Goal: Find contact information: Find contact information

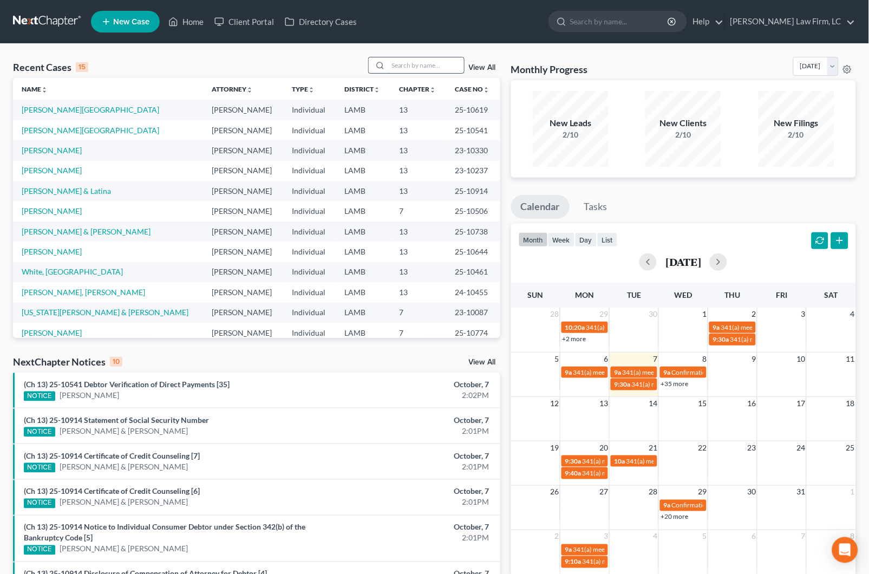
click at [410, 73] on input "search" at bounding box center [426, 65] width 76 height 16
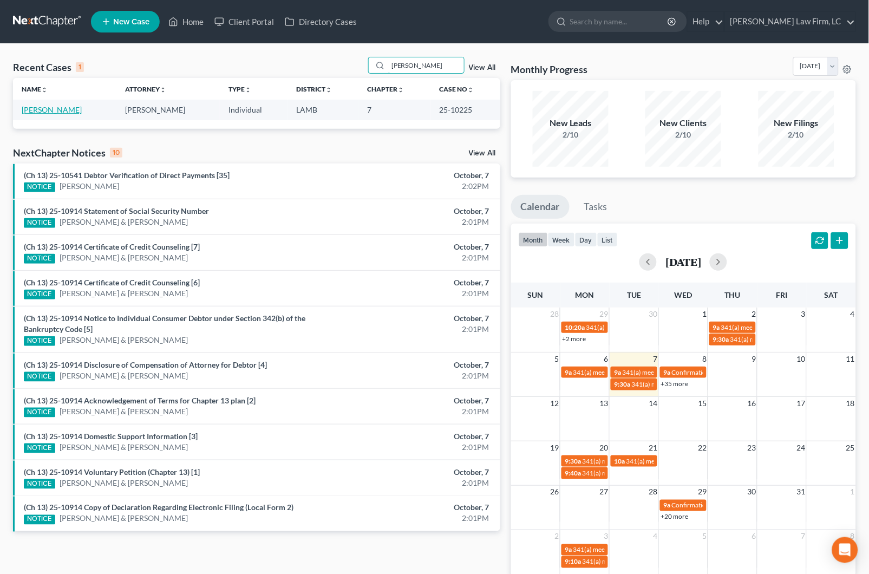
type input "[PERSON_NAME]"
click at [57, 111] on link "[PERSON_NAME]" at bounding box center [52, 109] width 60 height 9
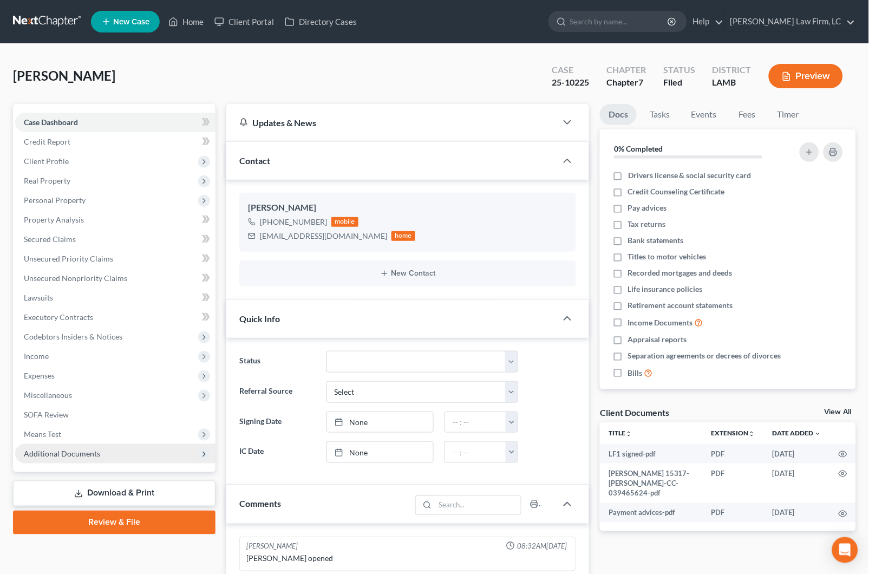
click at [78, 449] on span "Additional Documents" at bounding box center [62, 453] width 76 height 9
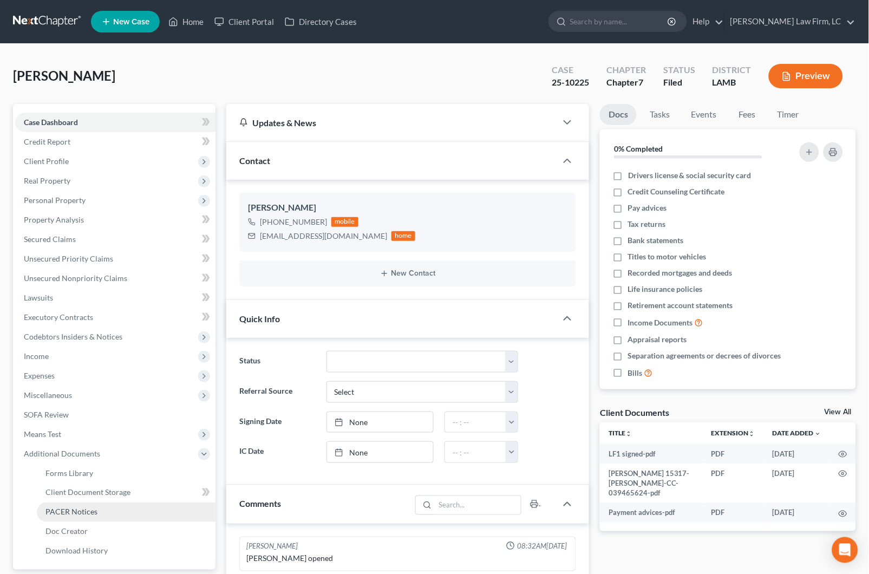
click at [75, 507] on span "PACER Notices" at bounding box center [71, 511] width 52 height 9
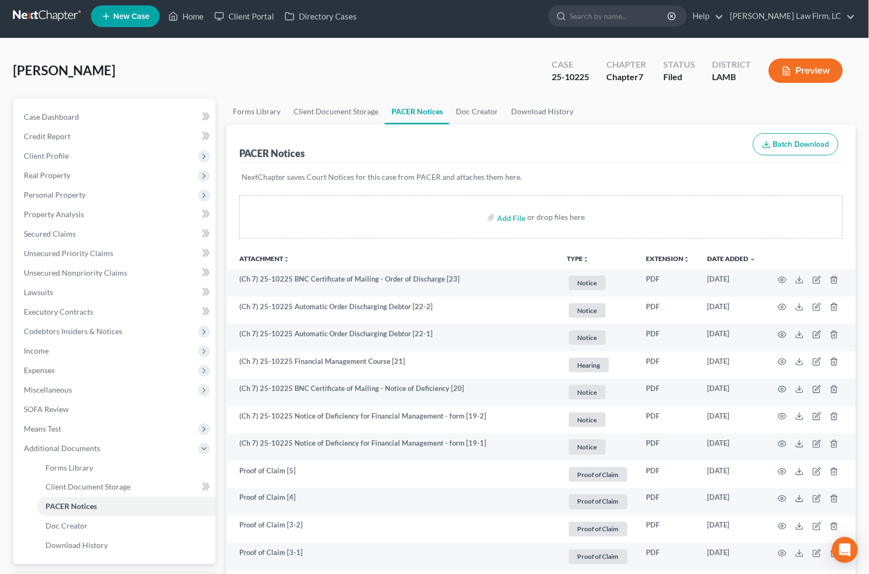
scroll to position [2, 0]
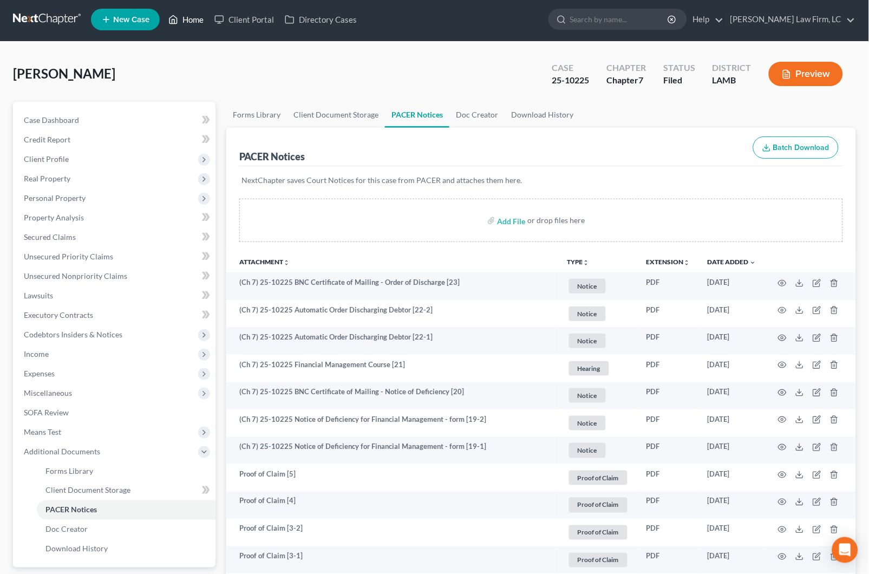
click at [185, 17] on link "Home" at bounding box center [186, 19] width 46 height 19
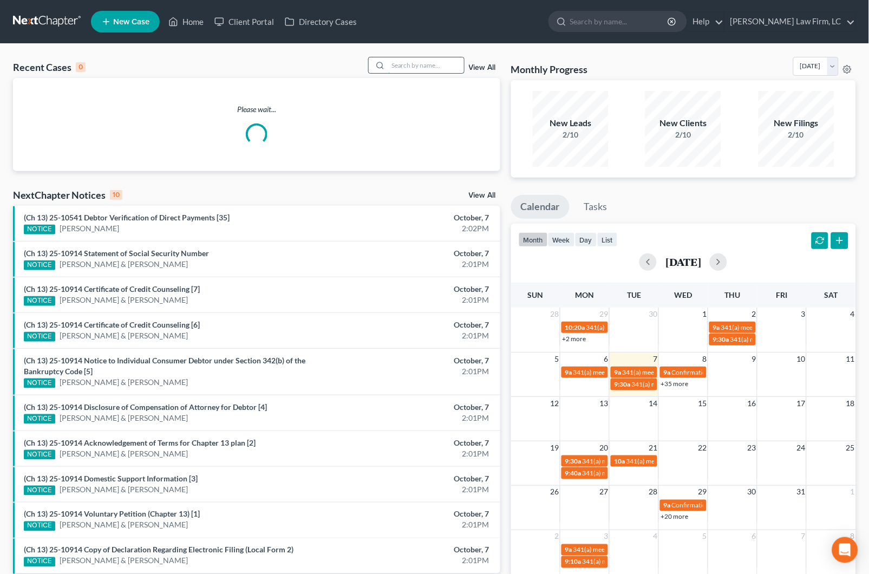
click at [415, 60] on input "search" at bounding box center [426, 65] width 76 height 16
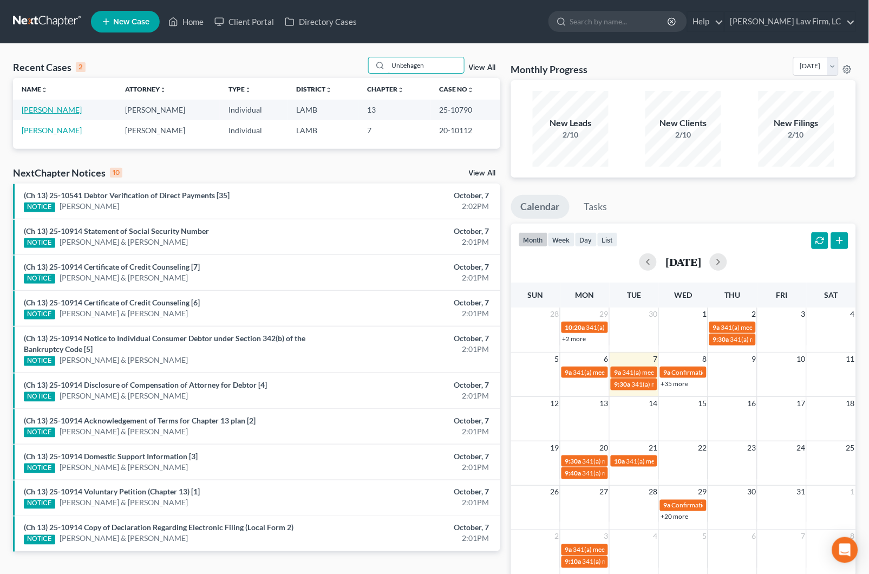
type input "Unbehagen"
click at [77, 109] on link "[PERSON_NAME]" at bounding box center [52, 109] width 60 height 9
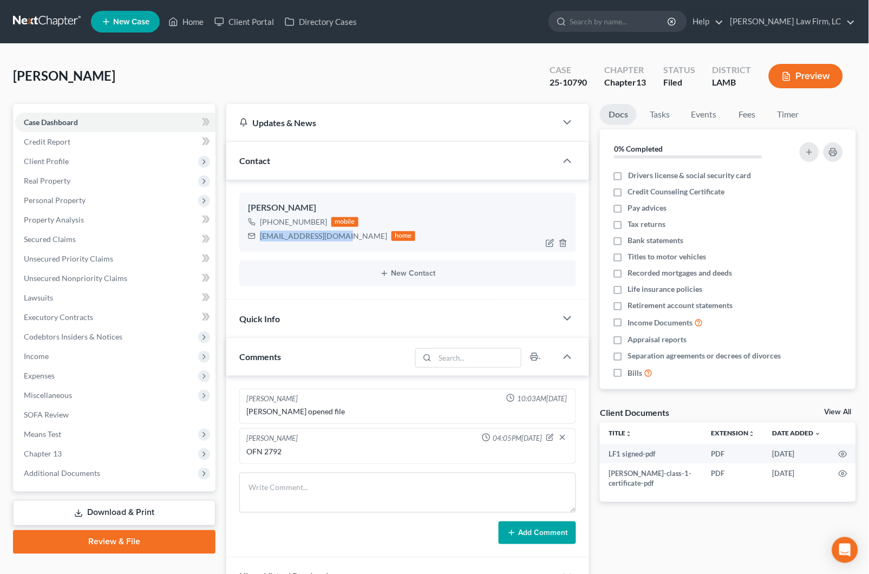
drag, startPoint x: 341, startPoint y: 235, endPoint x: 248, endPoint y: 242, distance: 92.8
click at [248, 242] on div "[PERSON_NAME] [PHONE_NUMBER] mobile [EMAIL_ADDRESS][DOMAIN_NAME] home" at bounding box center [407, 222] width 337 height 58
copy div "[EMAIL_ADDRESS][DOMAIN_NAME]"
click at [77, 173] on span "Real Property" at bounding box center [115, 180] width 200 height 19
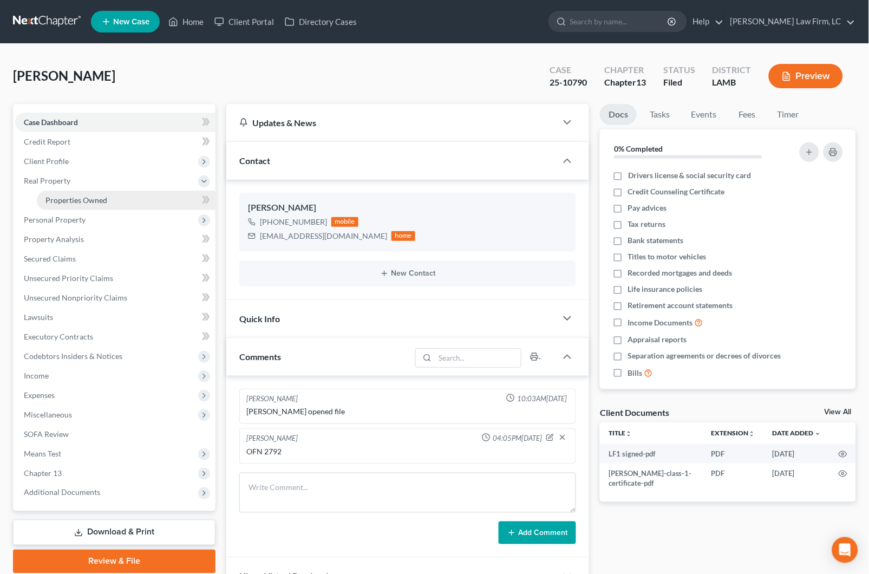
click at [84, 191] on link "Properties Owned" at bounding box center [126, 200] width 179 height 19
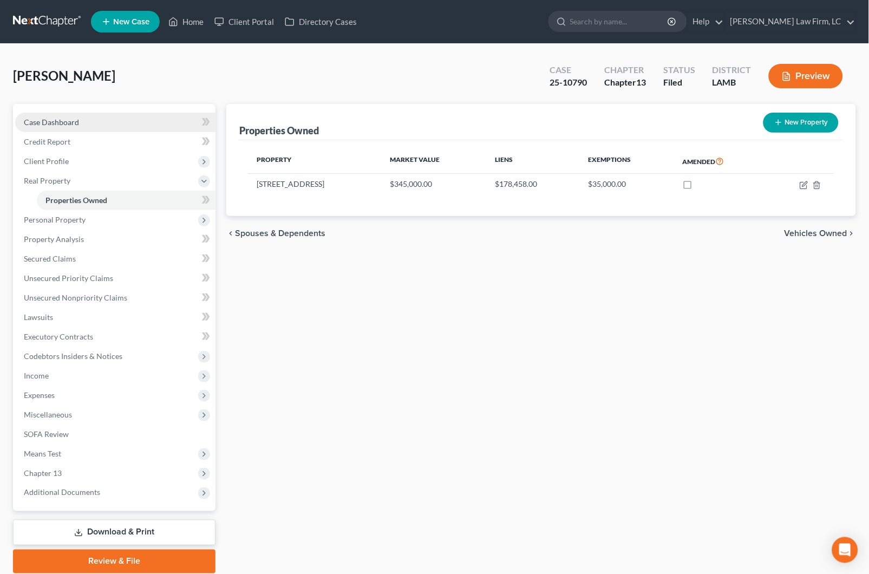
click at [88, 120] on link "Case Dashboard" at bounding box center [115, 122] width 200 height 19
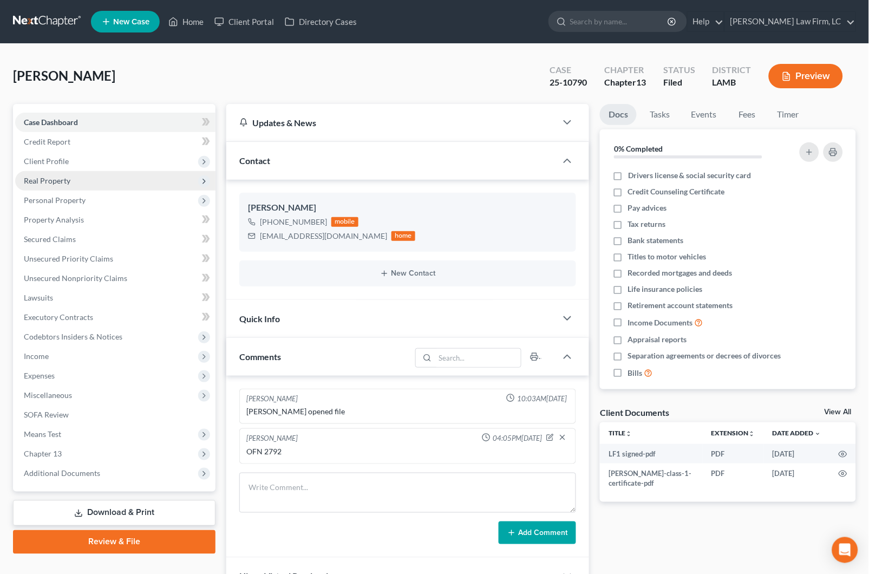
click at [61, 176] on span "Real Property" at bounding box center [47, 180] width 47 height 9
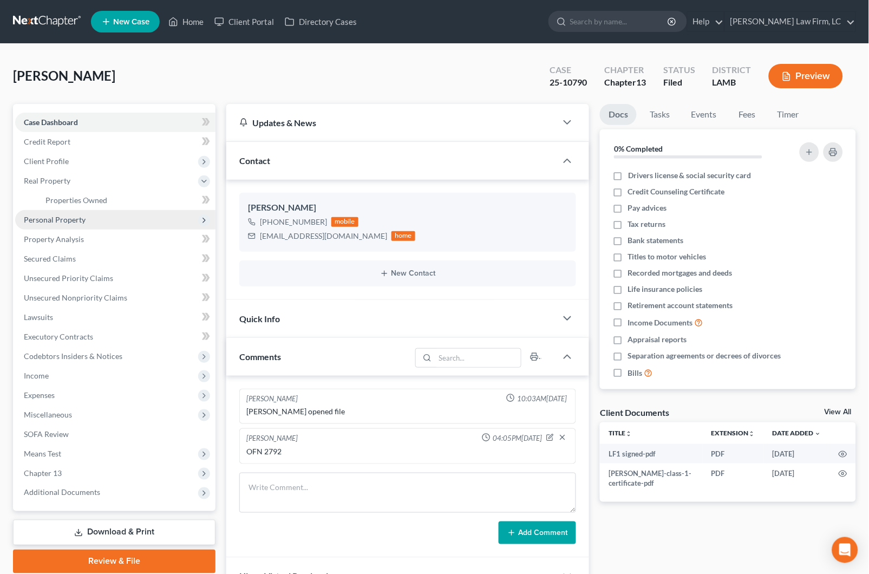
click at [65, 210] on span "Personal Property" at bounding box center [115, 219] width 200 height 19
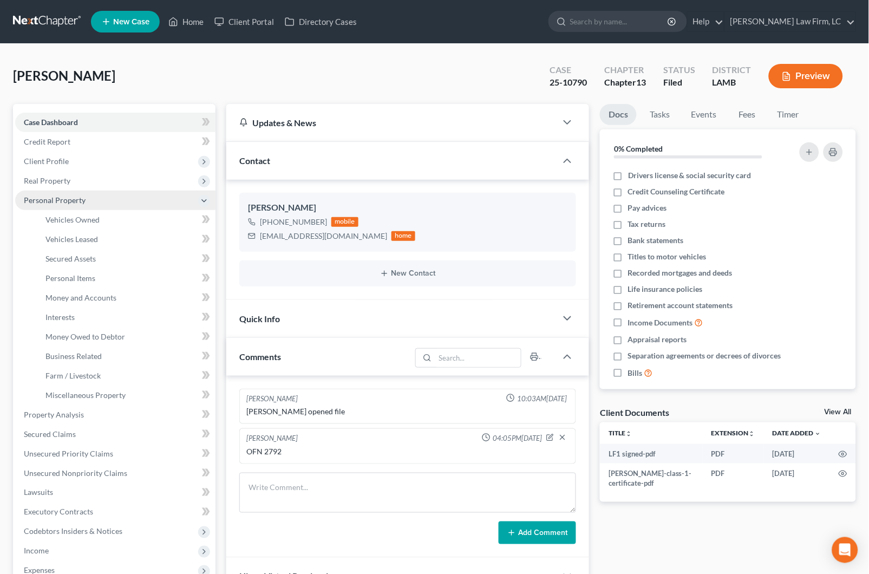
click at [65, 198] on span "Personal Property" at bounding box center [55, 199] width 62 height 9
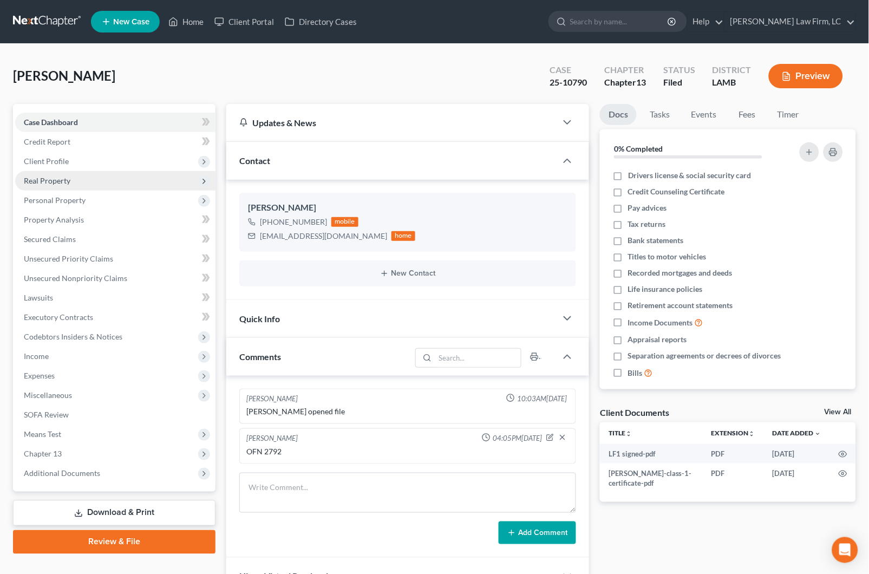
click at [68, 182] on span "Real Property" at bounding box center [115, 180] width 200 height 19
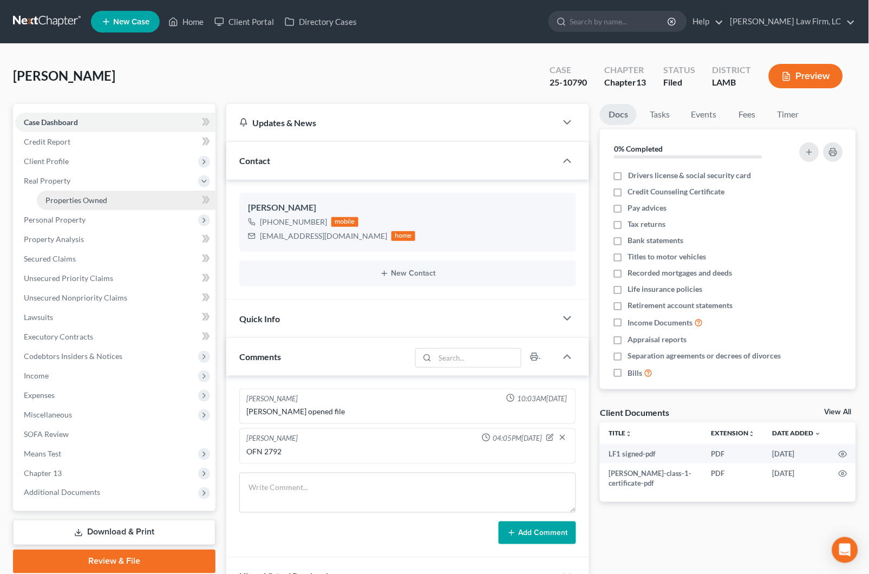
click at [70, 195] on span "Properties Owned" at bounding box center [76, 199] width 62 height 9
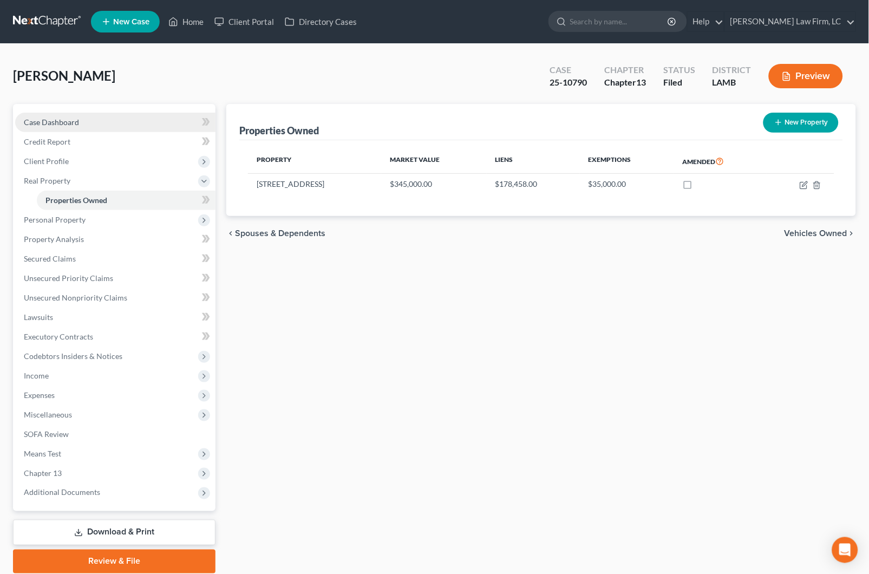
click at [99, 122] on link "Case Dashboard" at bounding box center [115, 122] width 200 height 19
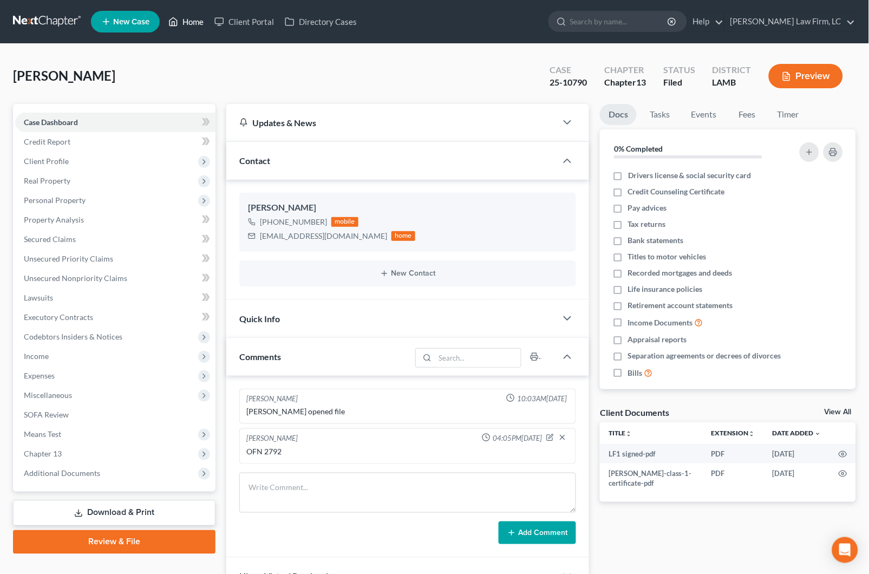
click at [201, 30] on link "Home" at bounding box center [186, 21] width 46 height 19
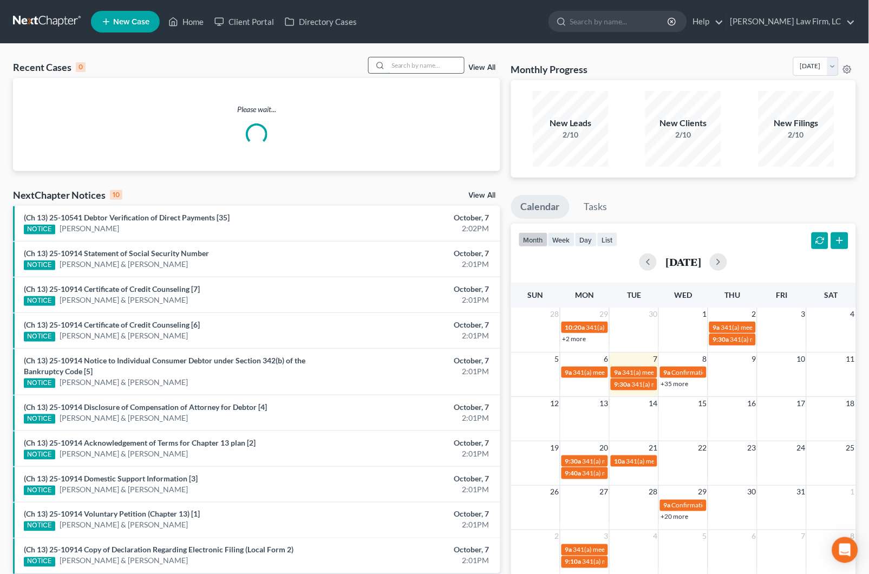
click at [401, 65] on input "search" at bounding box center [426, 65] width 76 height 16
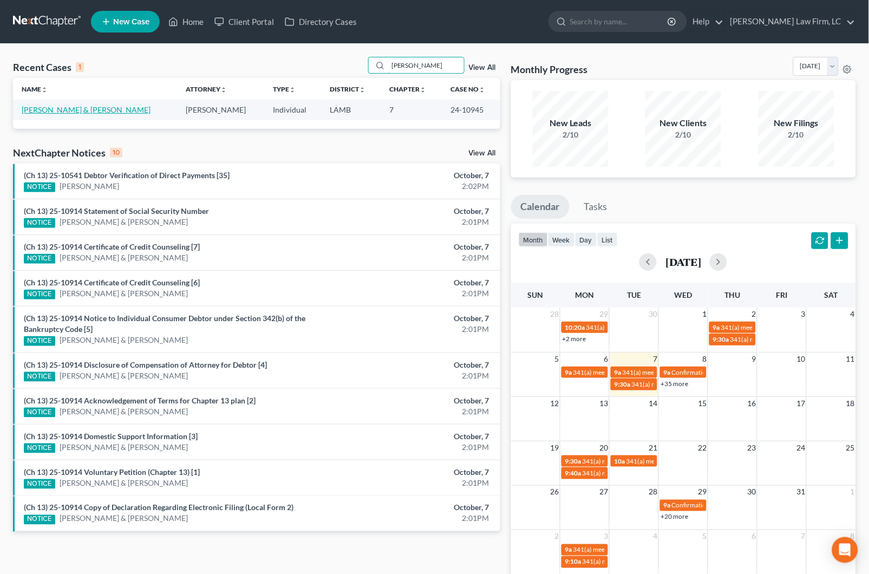
type input "[PERSON_NAME]"
click at [99, 113] on link "[PERSON_NAME] & [PERSON_NAME]" at bounding box center [86, 109] width 129 height 9
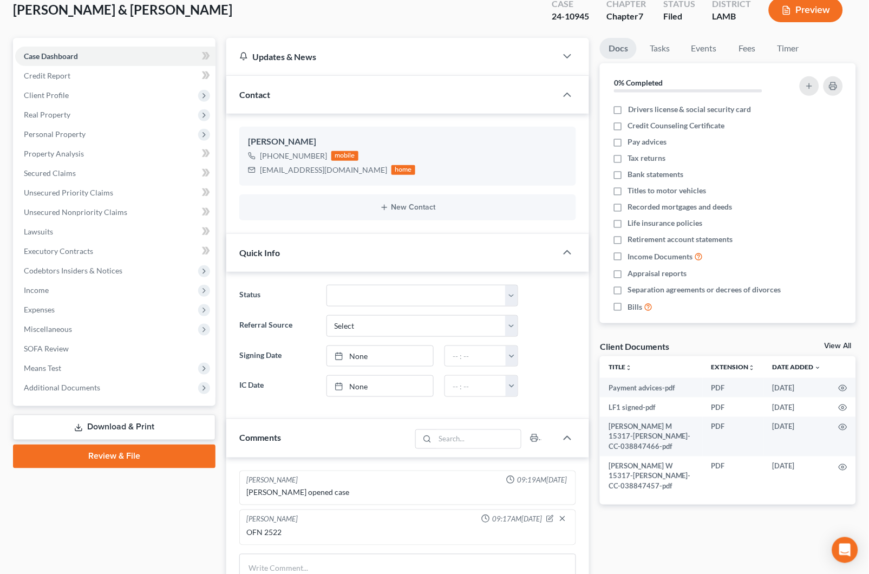
scroll to position [69, 0]
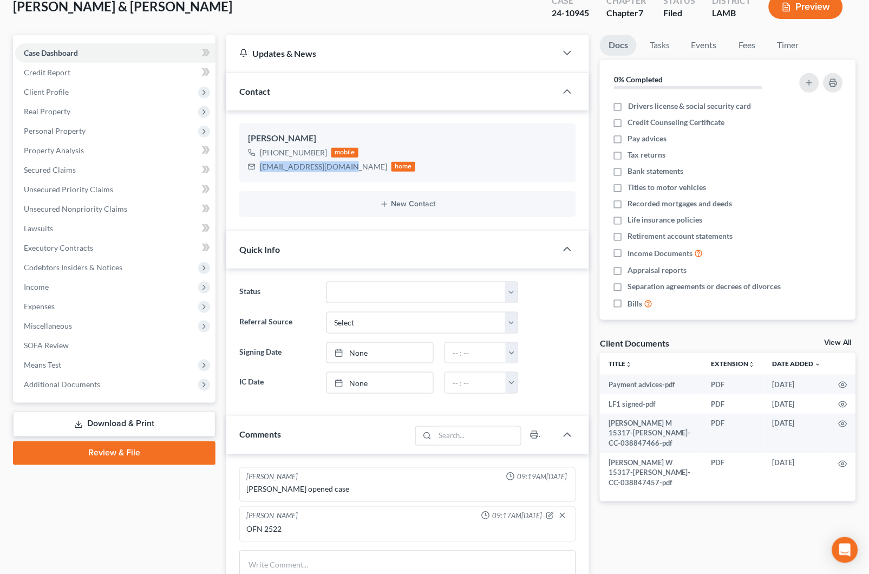
drag, startPoint x: 349, startPoint y: 165, endPoint x: 235, endPoint y: 167, distance: 114.2
click at [235, 167] on div "[PERSON_NAME] [PHONE_NUMBER] mobile [EMAIL_ADDRESS][DOMAIN_NAME] home New Conta…" at bounding box center [407, 170] width 363 height 120
copy div "[EMAIL_ADDRESS][DOMAIN_NAME]"
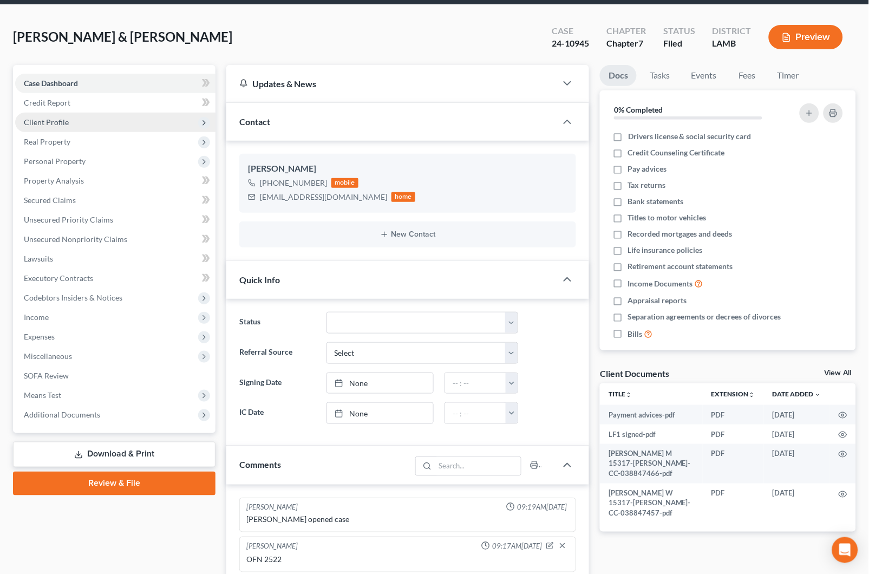
click at [50, 118] on span "Client Profile" at bounding box center [46, 121] width 45 height 9
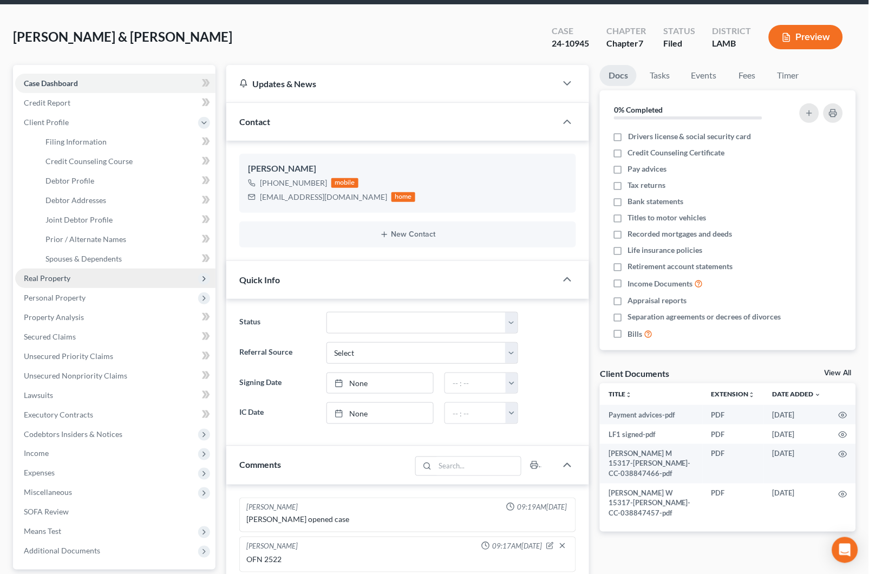
click at [100, 268] on span "Real Property" at bounding box center [115, 277] width 200 height 19
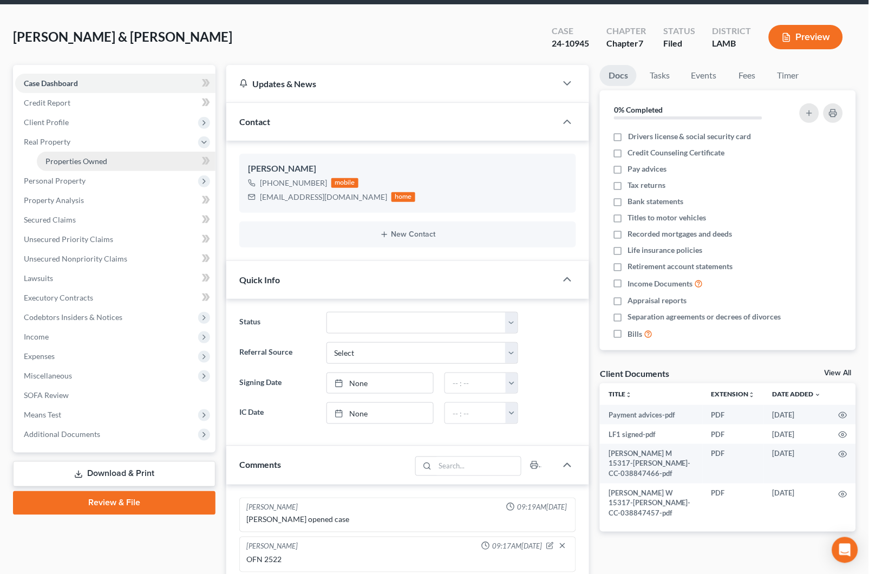
click at [102, 156] on span "Properties Owned" at bounding box center [76, 160] width 62 height 9
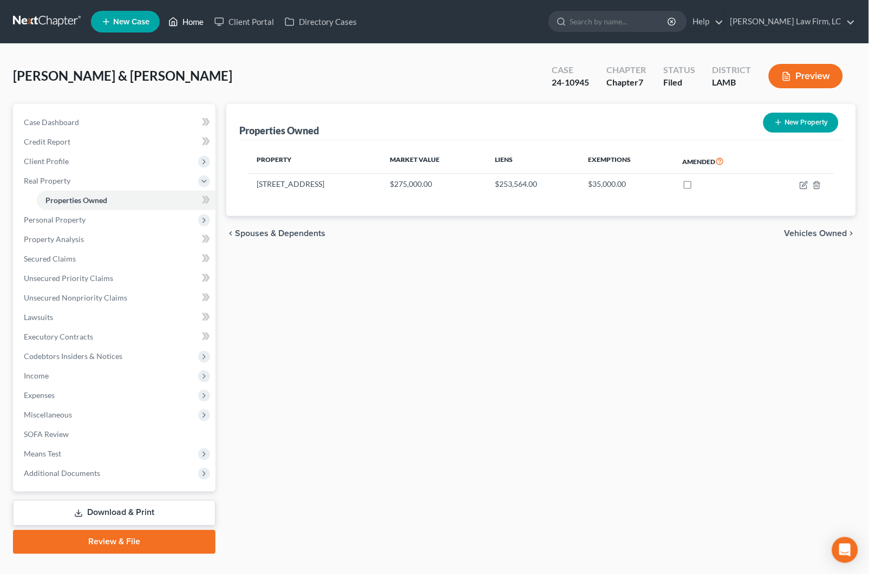
click at [189, 27] on link "Home" at bounding box center [186, 21] width 46 height 19
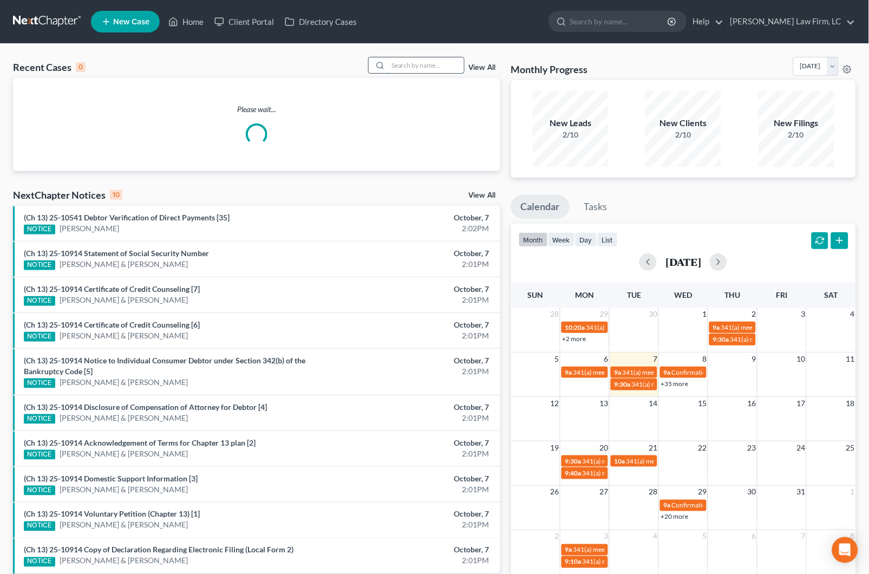
click at [395, 67] on input "search" at bounding box center [426, 65] width 76 height 16
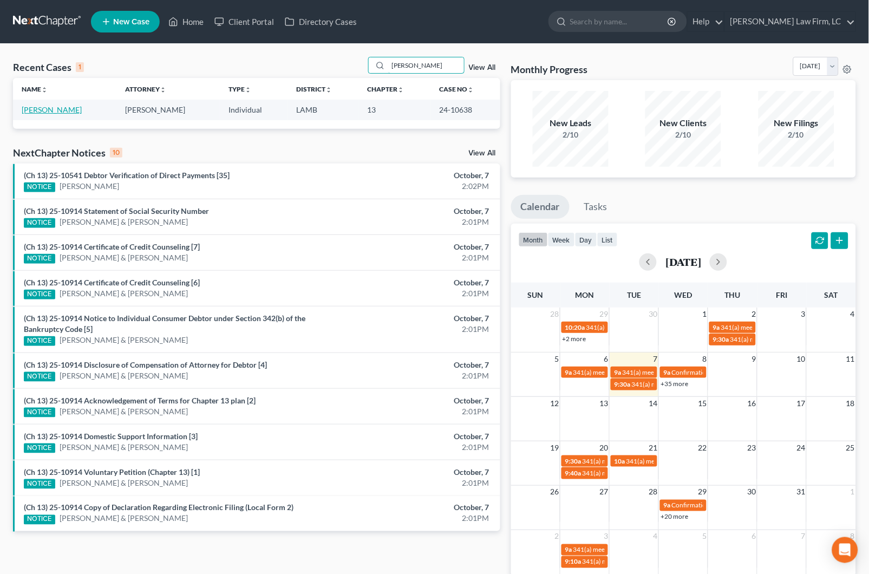
type input "[PERSON_NAME]"
click at [42, 107] on link "[PERSON_NAME]" at bounding box center [52, 109] width 60 height 9
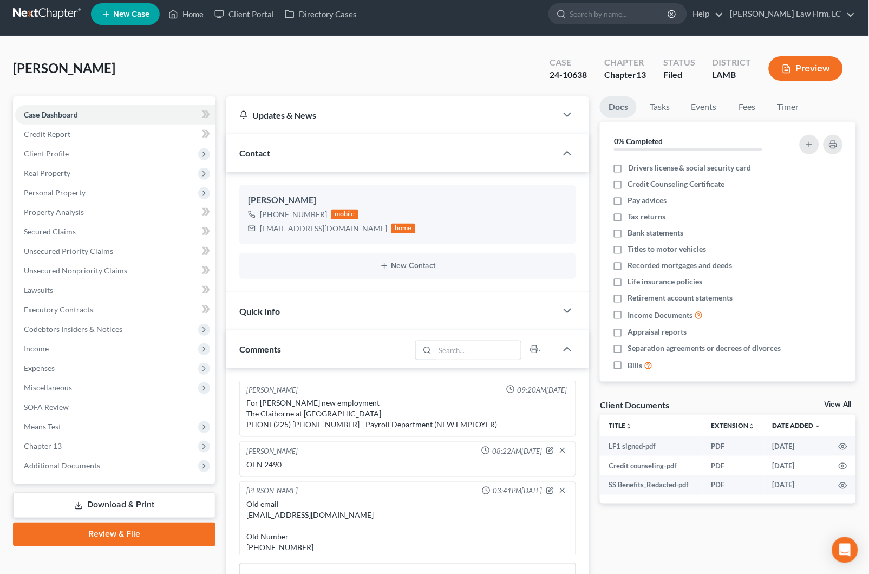
scroll to position [6, 0]
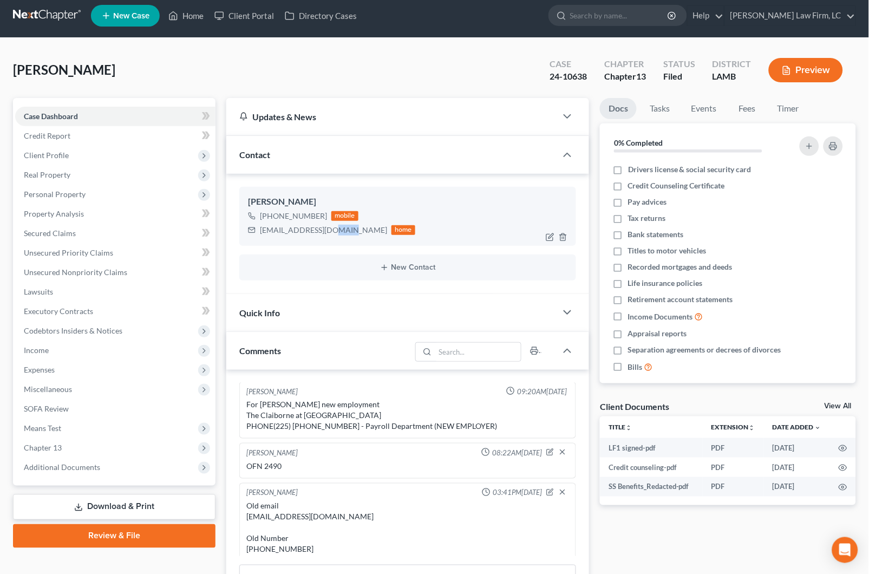
drag, startPoint x: 347, startPoint y: 229, endPoint x: 316, endPoint y: 228, distance: 31.4
click at [316, 228] on div "[EMAIL_ADDRESS][DOMAIN_NAME]" at bounding box center [323, 230] width 127 height 11
click at [321, 242] on div "[PERSON_NAME] [PHONE_NUMBER] mobile [EMAIL_ADDRESS][DOMAIN_NAME] home" at bounding box center [407, 216] width 337 height 58
drag, startPoint x: 347, startPoint y: 226, endPoint x: 254, endPoint y: 227, distance: 92.6
click at [255, 228] on div "[EMAIL_ADDRESS][DOMAIN_NAME] home" at bounding box center [331, 230] width 167 height 14
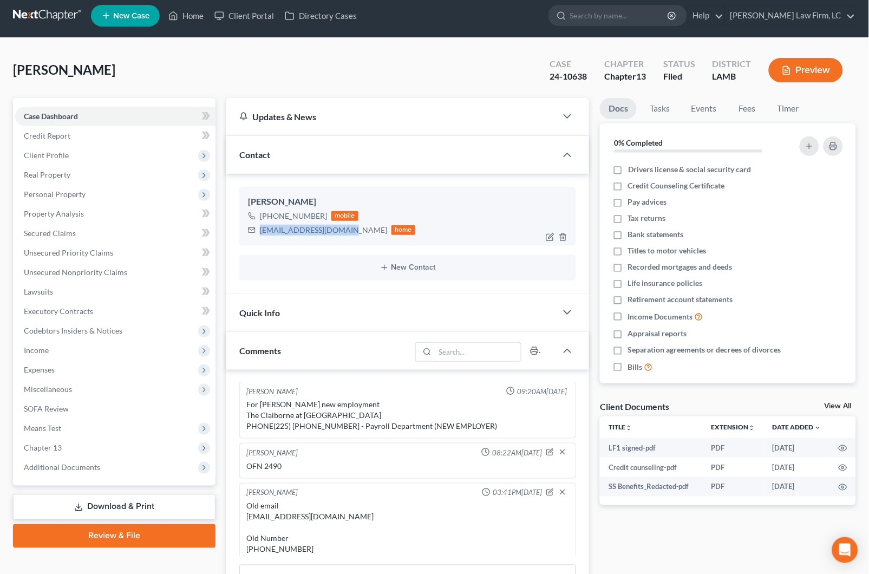
copy div "[EMAIL_ADDRESS][DOMAIN_NAME]"
click at [52, 1] on nav "Home New Case Client Portal Directory Cases [PERSON_NAME] Law Firm, LC [EMAIL_A…" at bounding box center [434, 15] width 869 height 43
drag, startPoint x: 350, startPoint y: 231, endPoint x: 259, endPoint y: 229, distance: 90.9
click at [259, 229] on div "[EMAIL_ADDRESS][DOMAIN_NAME] home" at bounding box center [331, 230] width 167 height 14
copy div "[EMAIL_ADDRESS][DOMAIN_NAME]"
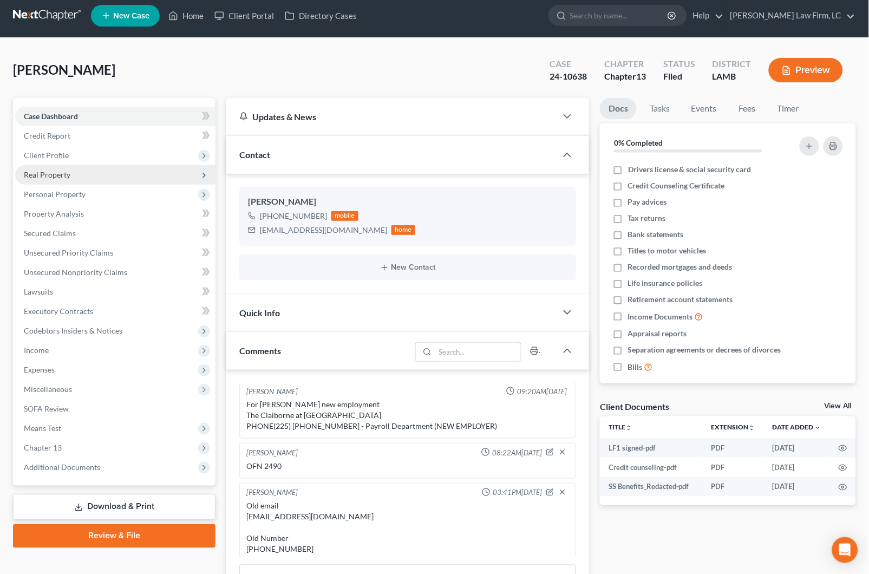
click at [88, 180] on span "Real Property" at bounding box center [115, 174] width 200 height 19
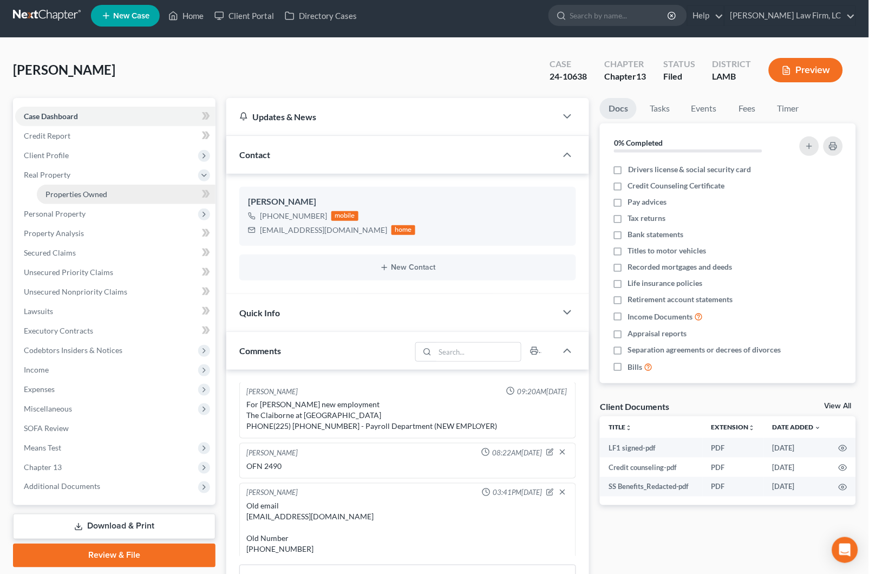
click at [89, 189] on span "Properties Owned" at bounding box center [76, 193] width 62 height 9
